Goal: Information Seeking & Learning: Check status

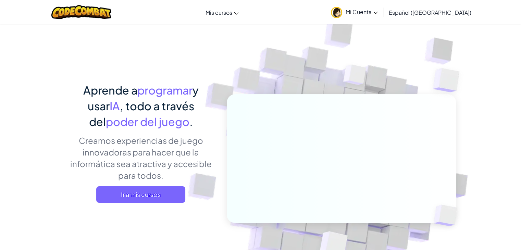
click at [365, 13] on span "Mi Cuenta" at bounding box center [362, 11] width 32 height 7
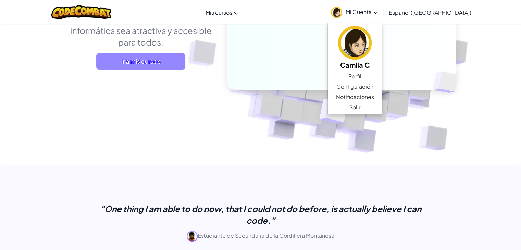
scroll to position [103, 0]
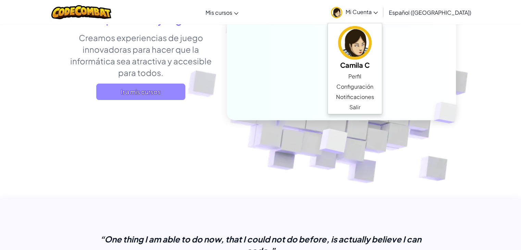
click at [166, 91] on span "Ir a mis cursos" at bounding box center [140, 92] width 89 height 16
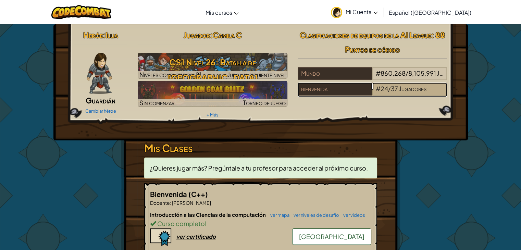
click at [419, 91] on span "Jugadores" at bounding box center [412, 89] width 27 height 8
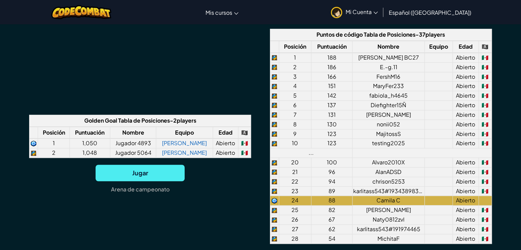
scroll to position [514, 0]
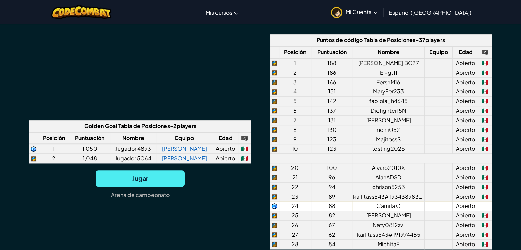
click at [367, 204] on td "Camila C" at bounding box center [389, 207] width 72 height 10
click at [335, 208] on td "88" at bounding box center [331, 207] width 41 height 10
drag, startPoint x: 335, startPoint y: 208, endPoint x: 322, endPoint y: 206, distance: 13.9
click at [322, 206] on td "88" at bounding box center [331, 207] width 41 height 10
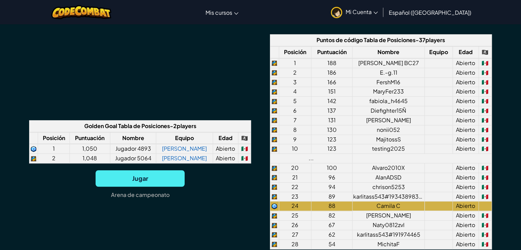
click at [256, 193] on div "Golden Goal Tabla de Posiciones - 2 players Posición Puntuación Nombre equipo E…" at bounding box center [260, 162] width 463 height 257
drag, startPoint x: 343, startPoint y: 108, endPoint x: 436, endPoint y: 108, distance: 93.6
click at [436, 108] on tr "6 137 Diefighter15Ñ Abierto 🇲🇽" at bounding box center [381, 111] width 222 height 10
click at [436, 108] on td at bounding box center [439, 111] width 28 height 10
click at [374, 72] on td "E.-g.11" at bounding box center [389, 73] width 72 height 10
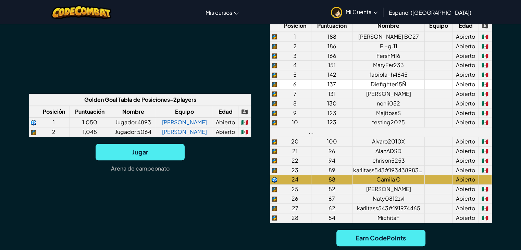
scroll to position [549, 0]
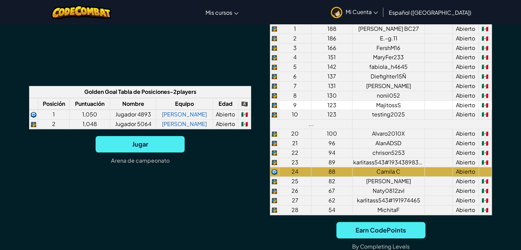
click at [358, 106] on td "MajitossS" at bounding box center [389, 105] width 72 height 10
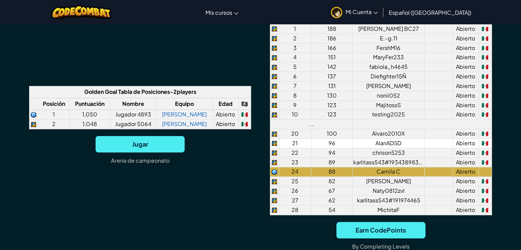
click at [390, 143] on td "AlanADSD" at bounding box center [389, 144] width 72 height 10
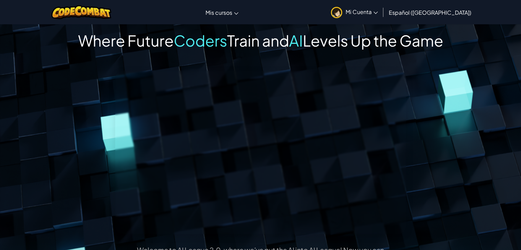
scroll to position [0, 0]
